Goal: Task Accomplishment & Management: Complete application form

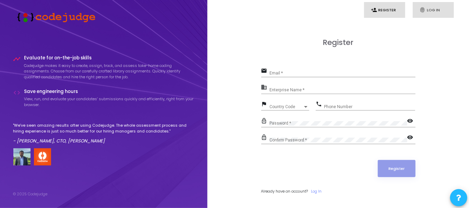
click at [423, 10] on icon "fingerprint" at bounding box center [422, 10] width 6 height 6
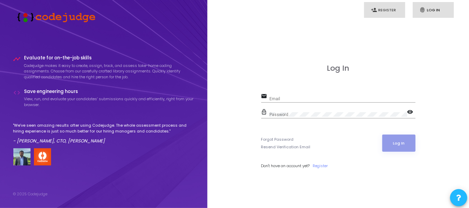
click at [392, 12] on link "person_add Register" at bounding box center [384, 10] width 41 height 16
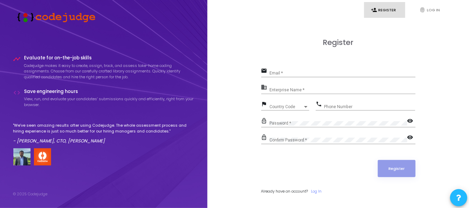
click at [284, 71] on div "Email *" at bounding box center [342, 71] width 146 height 11
click at [419, 11] on link "fingerprint Log In" at bounding box center [432, 10] width 41 height 16
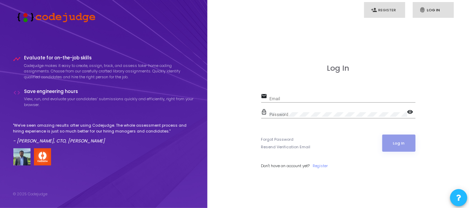
click at [395, 9] on link "person_add Register" at bounding box center [384, 10] width 41 height 16
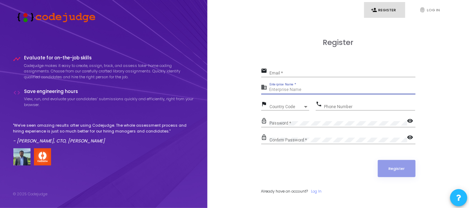
click at [301, 89] on input "Enterprise Name *" at bounding box center [342, 89] width 146 height 5
